Goal: Task Accomplishment & Management: Use online tool/utility

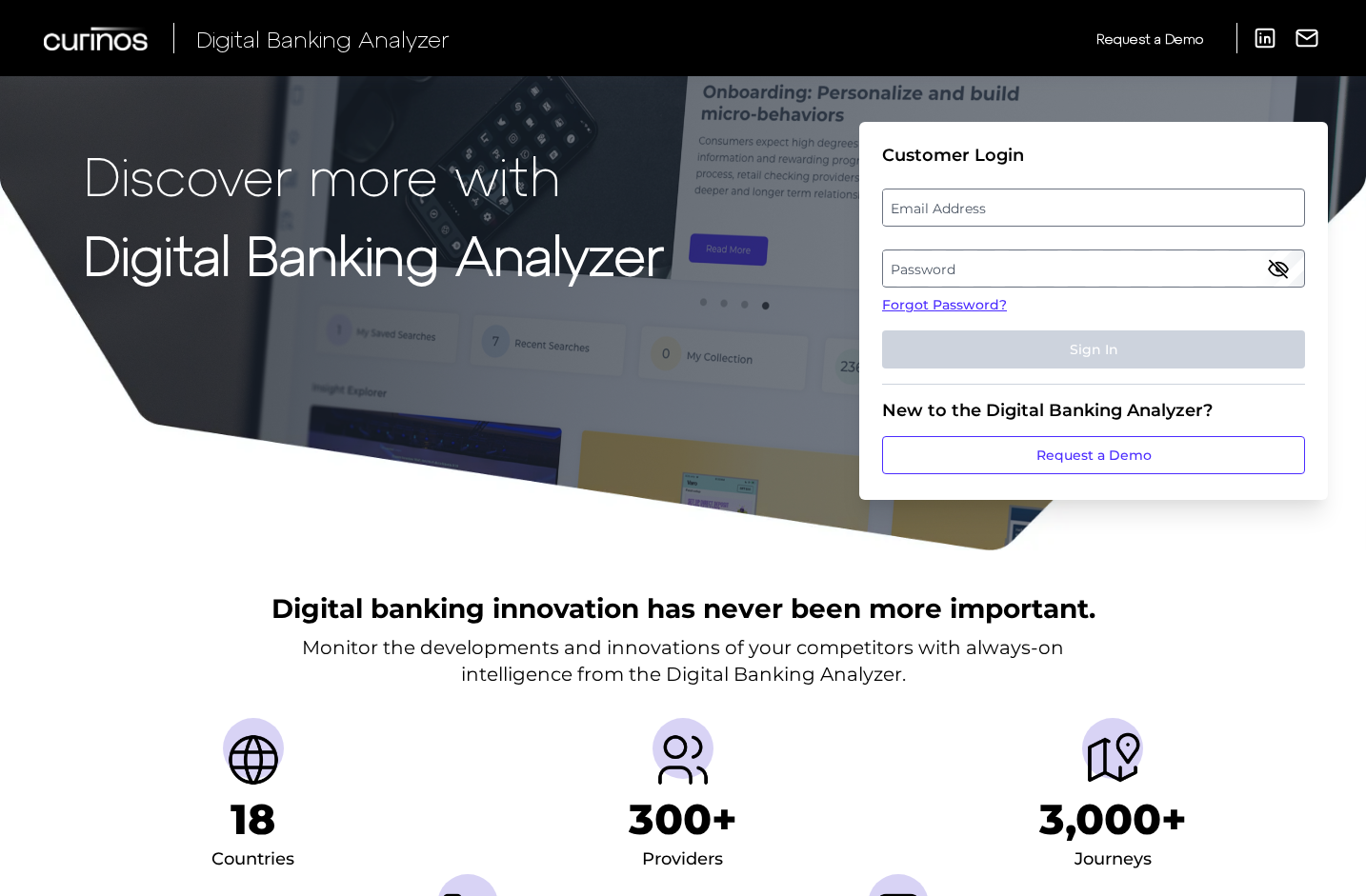
click at [1006, 209] on label "Email Address" at bounding box center [1093, 208] width 420 height 34
click at [1006, 209] on input "email" at bounding box center [1093, 208] width 423 height 38
type input "[PERSON_NAME][EMAIL_ADDRESS][PERSON_NAME][DOMAIN_NAME]"
click at [1039, 266] on label "Password" at bounding box center [1093, 269] width 420 height 34
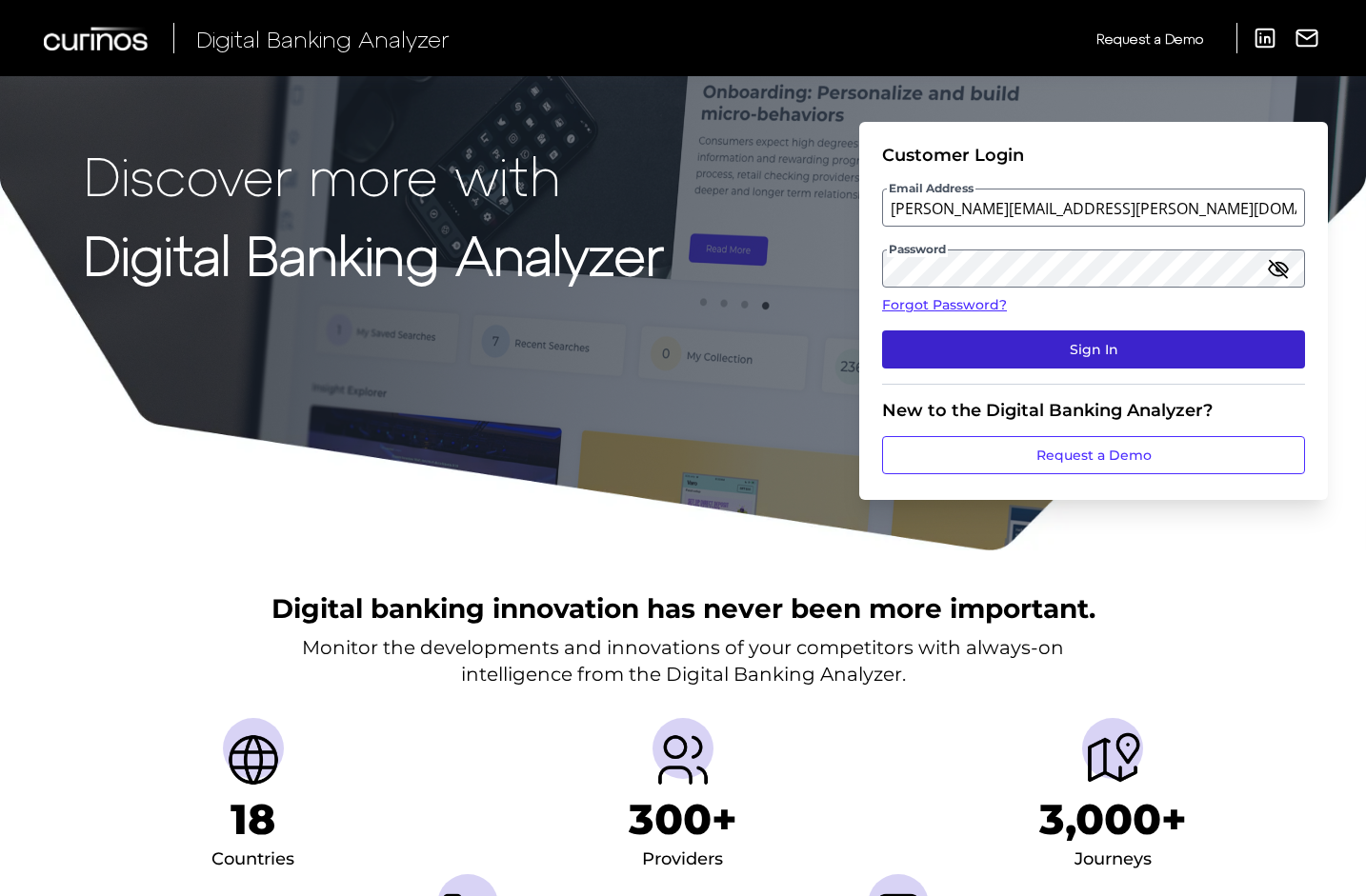
click at [1064, 357] on button "Sign In" at bounding box center [1093, 350] width 423 height 38
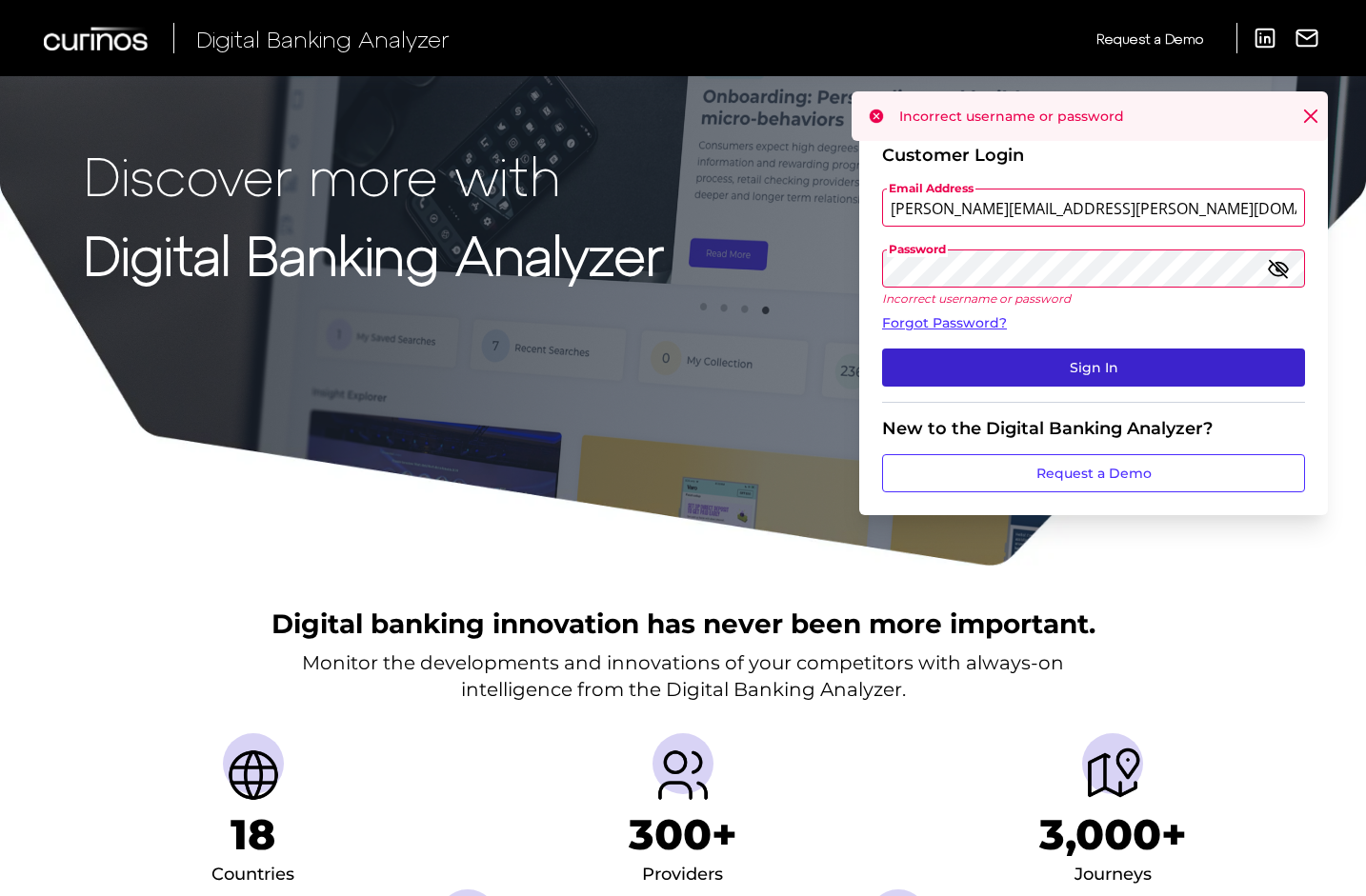
click at [1087, 372] on button "Sign In" at bounding box center [1093, 368] width 423 height 38
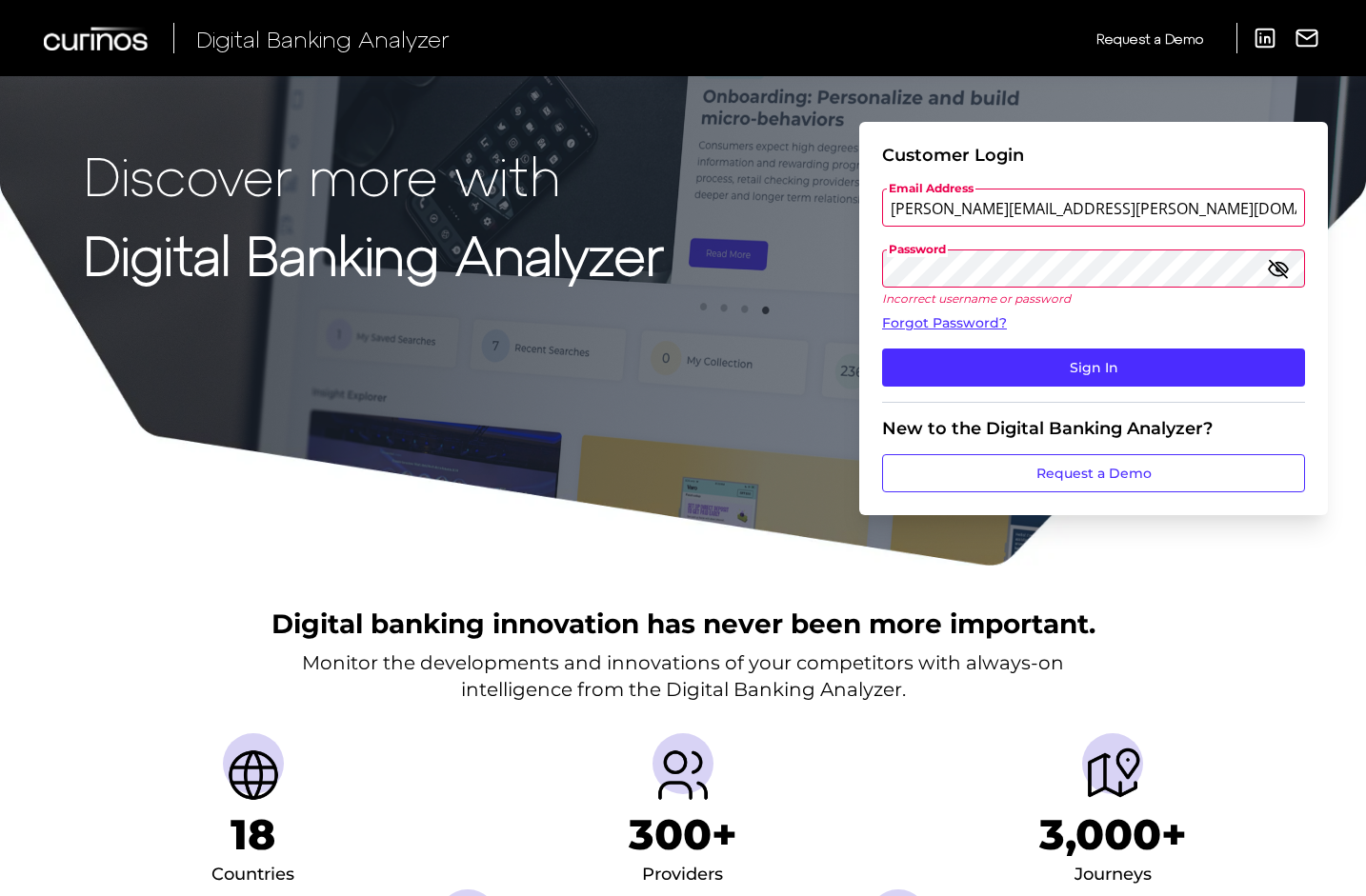
click at [1286, 269] on icon "button" at bounding box center [1278, 268] width 23 height 23
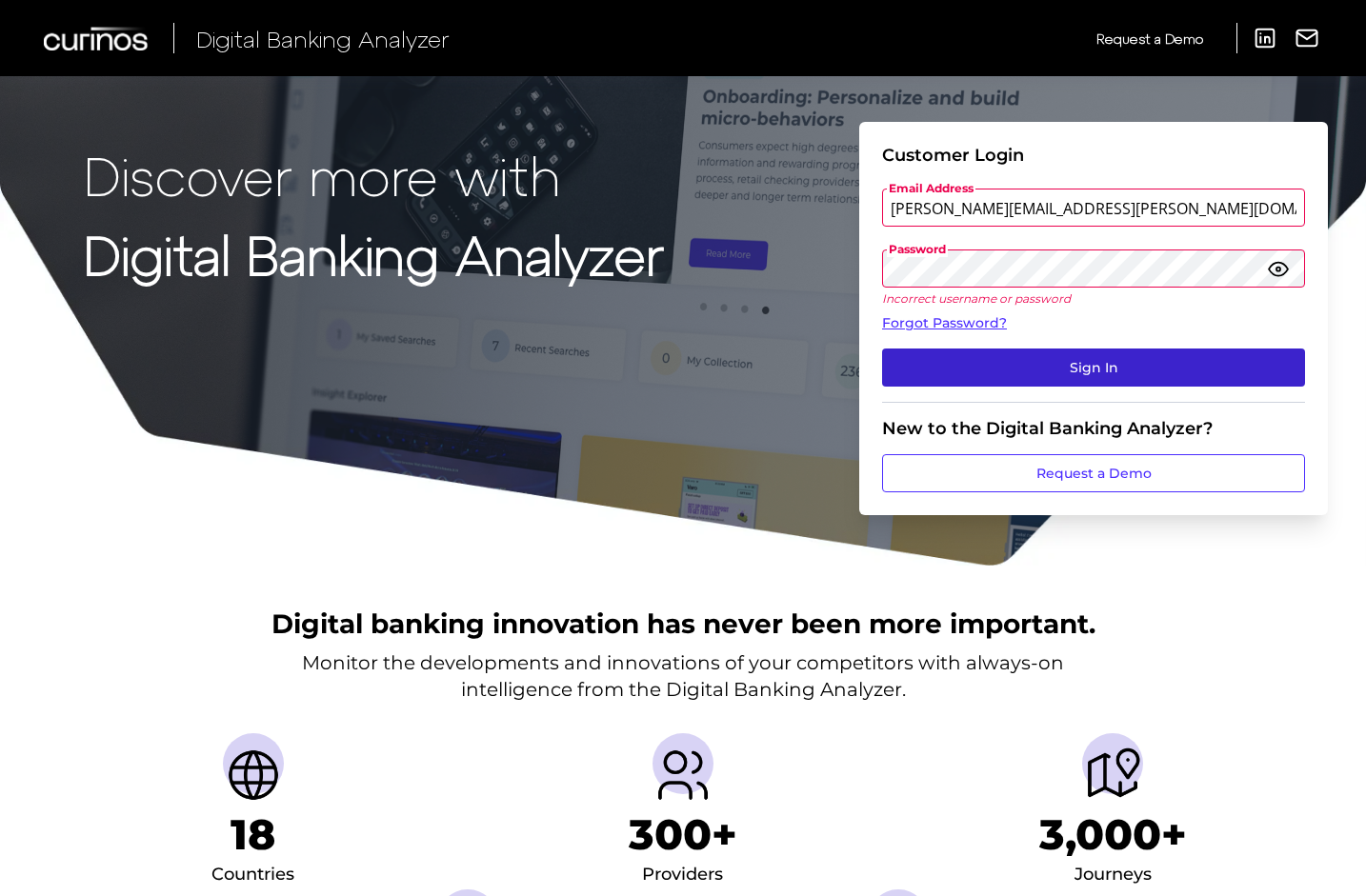
click at [1129, 375] on button "Sign In" at bounding box center [1093, 368] width 423 height 38
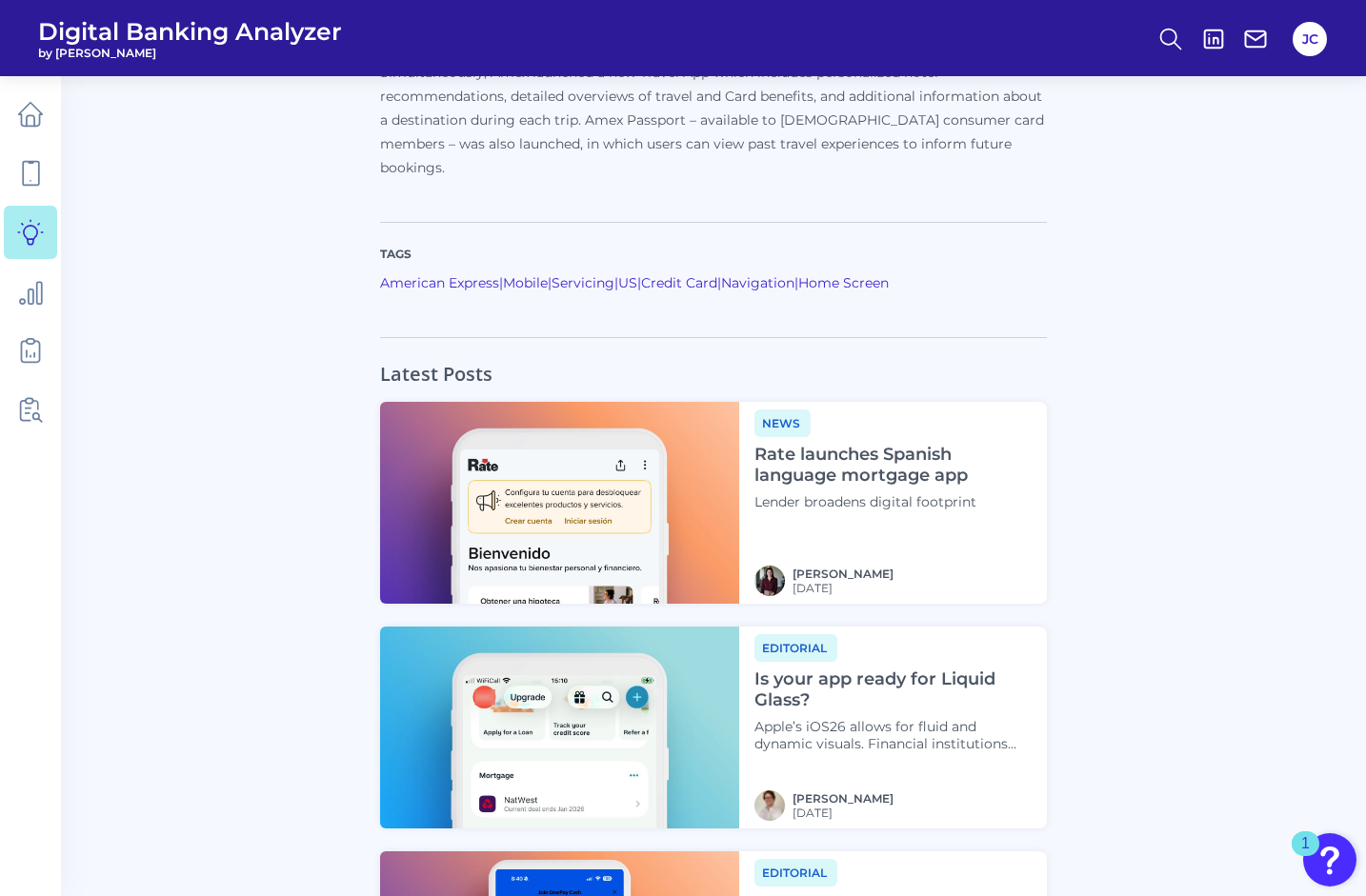
scroll to position [2825, 0]
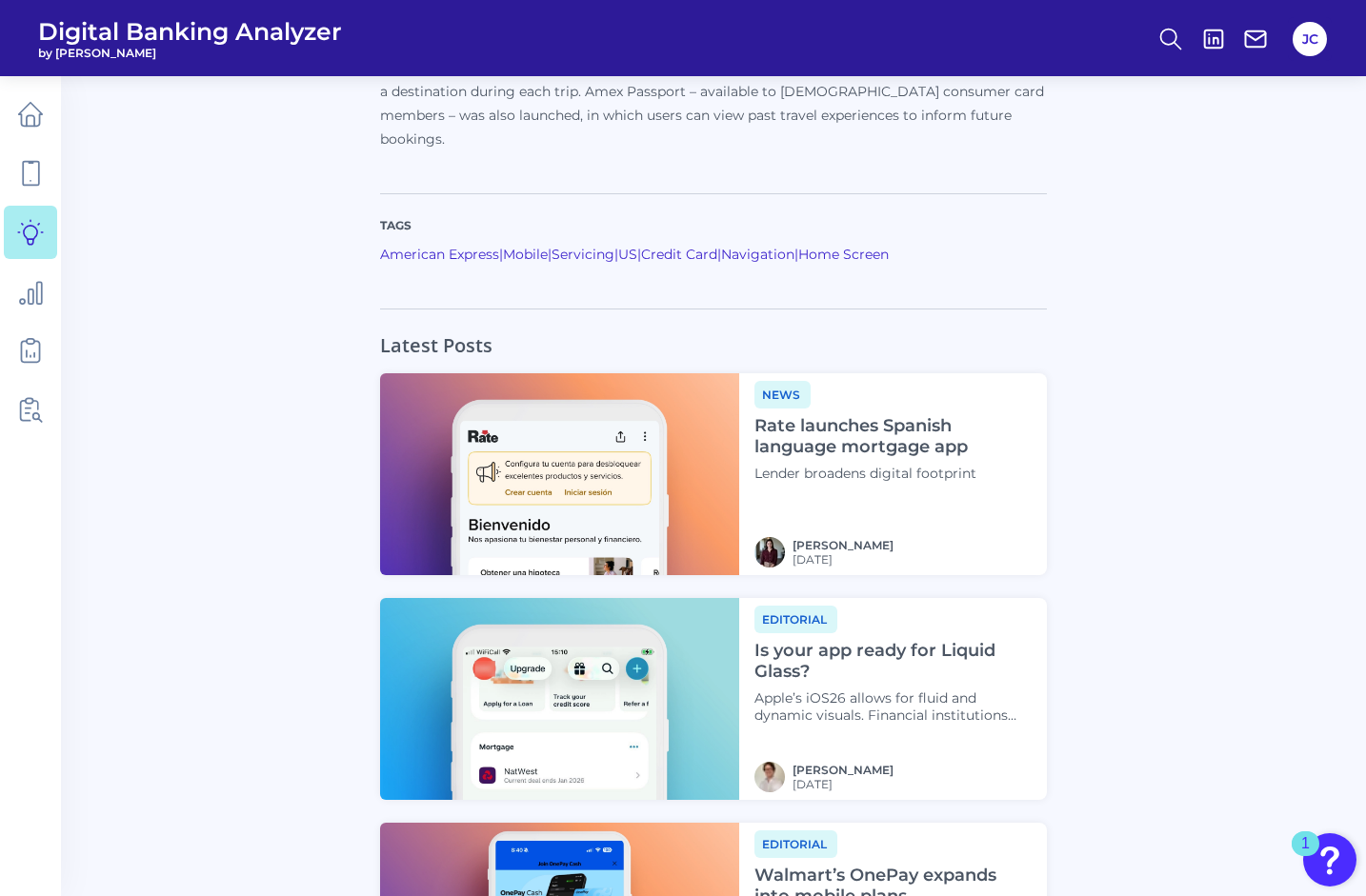
click at [1124, 418] on div "Latest Posts News Rate launches Spanish language mortgage app Lender broadens d…" at bounding box center [713, 666] width 1229 height 716
